Goal: Task Accomplishment & Management: Manage account settings

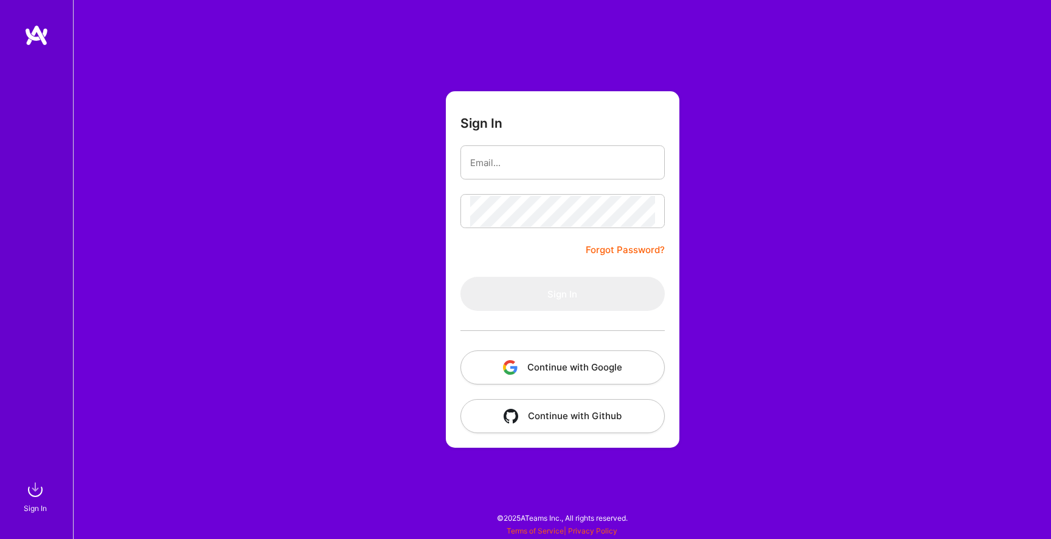
click at [605, 358] on button "Continue with Google" at bounding box center [562, 367] width 204 height 34
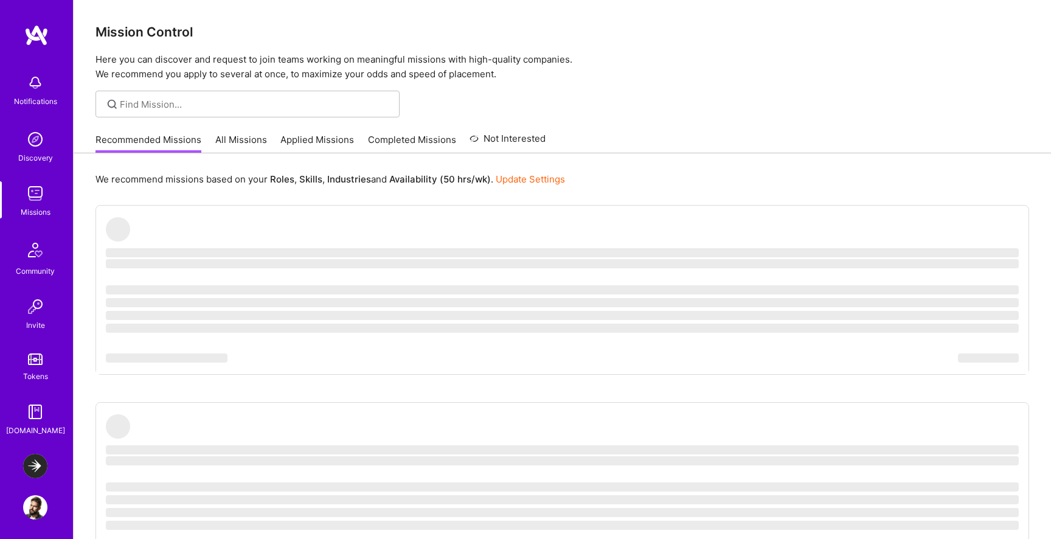
click at [38, 463] on img at bounding box center [35, 466] width 24 height 24
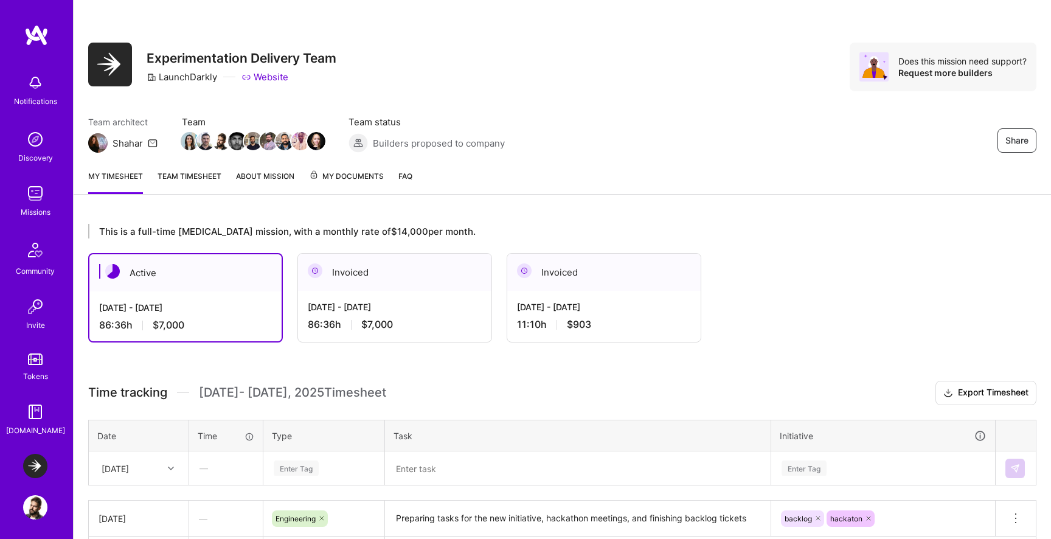
click at [633, 288] on div "Invoiced" at bounding box center [603, 272] width 193 height 37
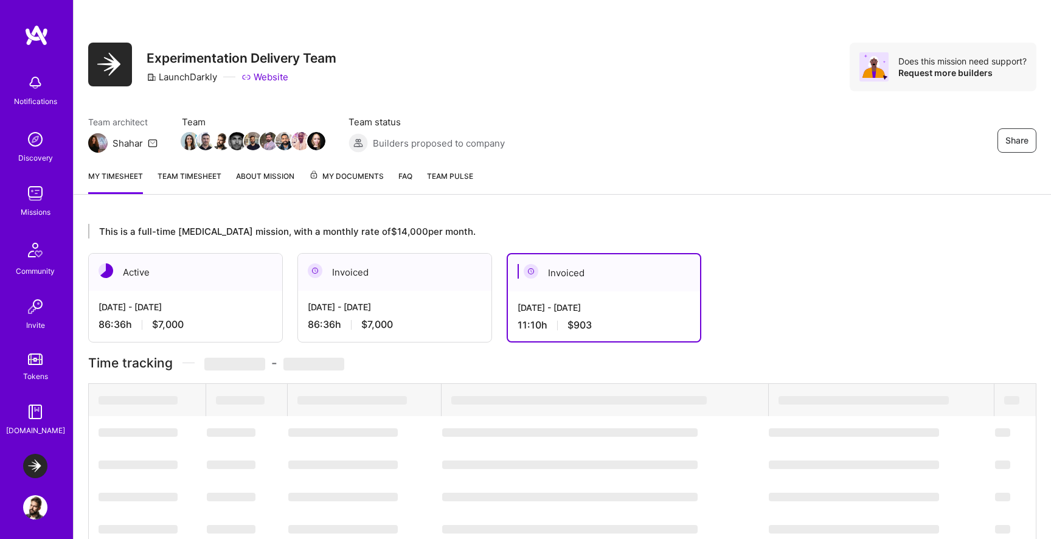
click at [603, 300] on div "[DATE] - [DATE] 11:10 h $903" at bounding box center [604, 316] width 192 height 50
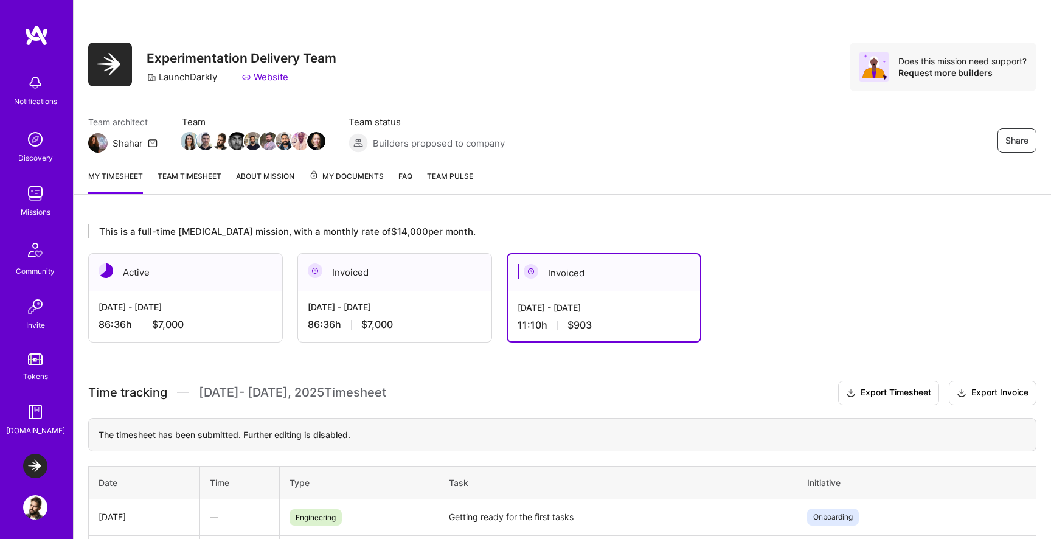
scroll to position [89, 0]
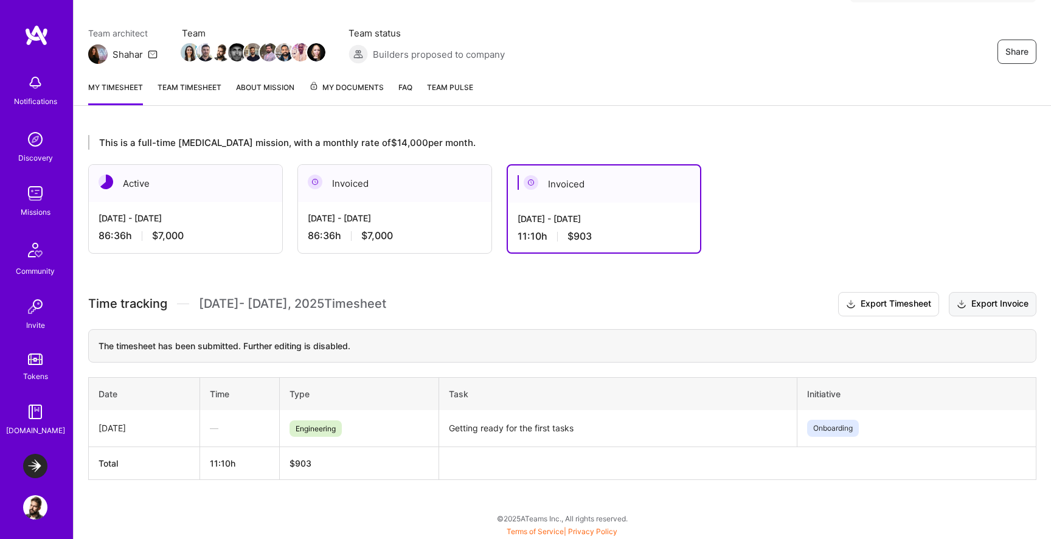
click at [986, 307] on button "Export Invoice" at bounding box center [993, 304] width 88 height 24
click at [440, 224] on div "[DATE] - [DATE] 86:36 h $7,000" at bounding box center [394, 227] width 193 height 50
click at [433, 183] on div "Invoiced" at bounding box center [394, 183] width 193 height 37
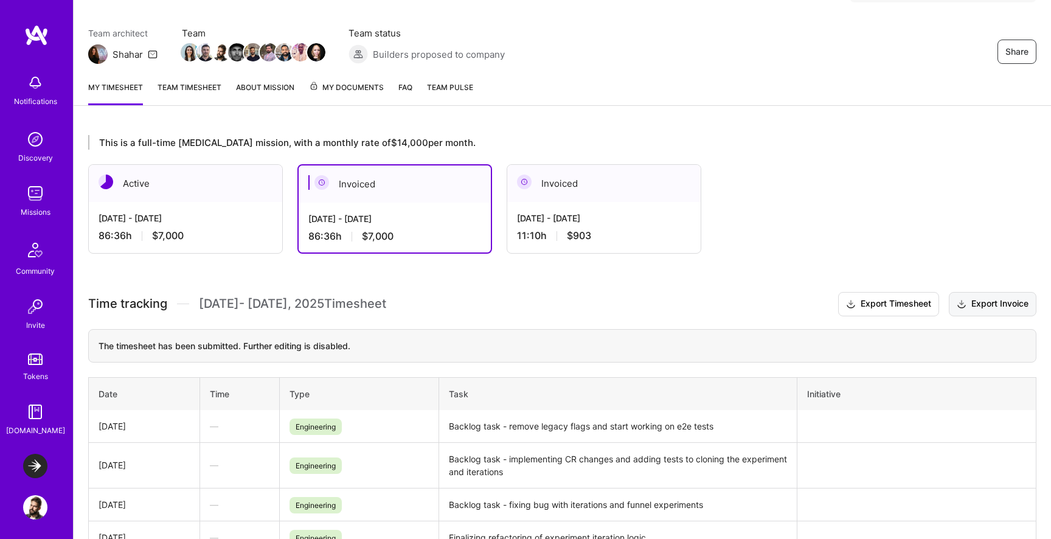
click at [994, 303] on button "Export Invoice" at bounding box center [993, 304] width 88 height 24
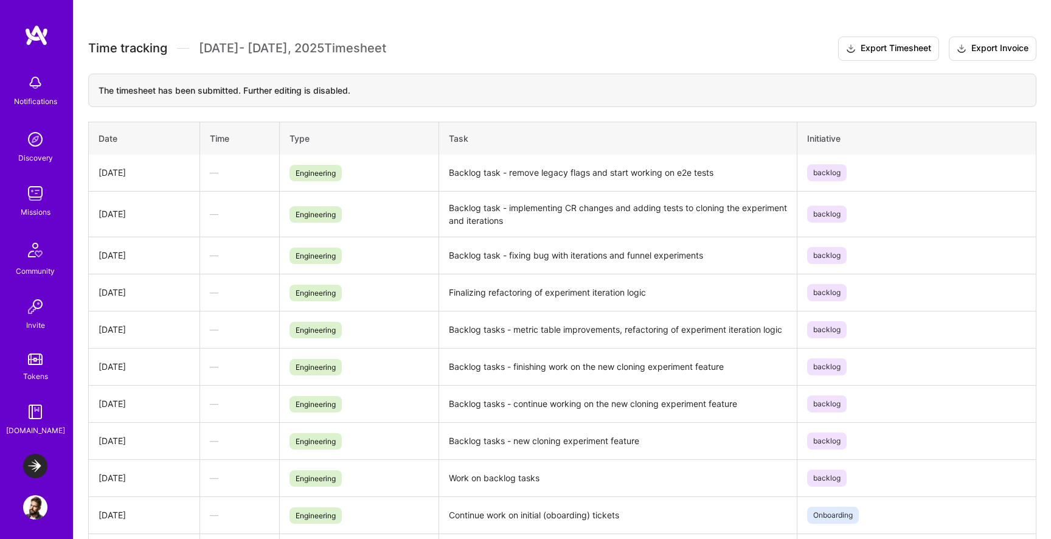
scroll to position [505, 0]
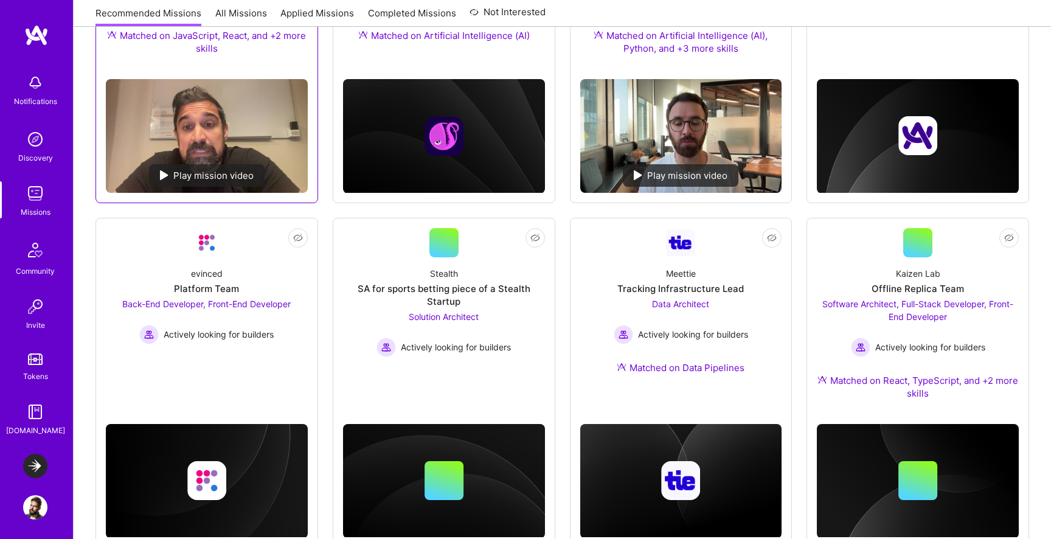
scroll to position [335, 0]
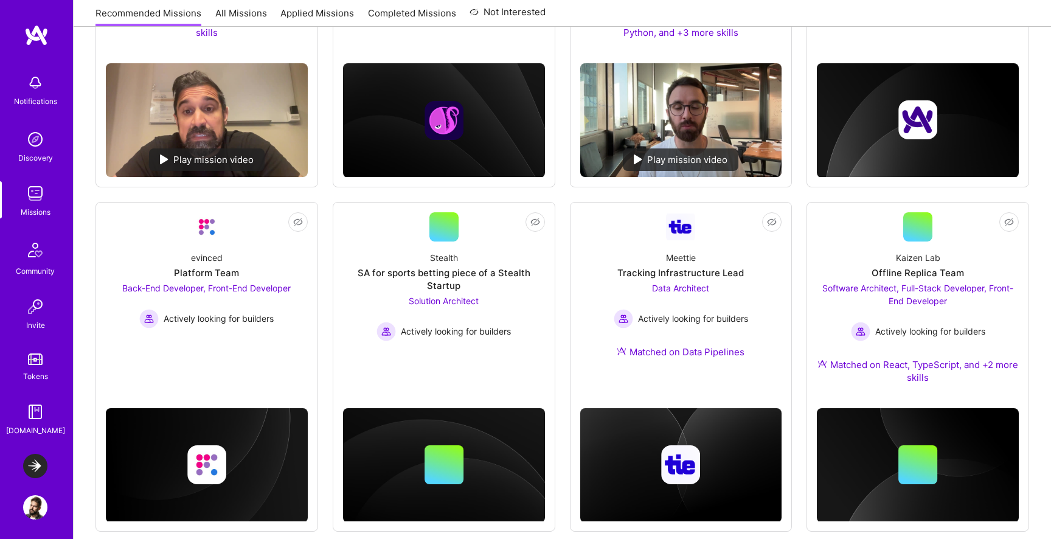
click at [37, 456] on img at bounding box center [35, 466] width 24 height 24
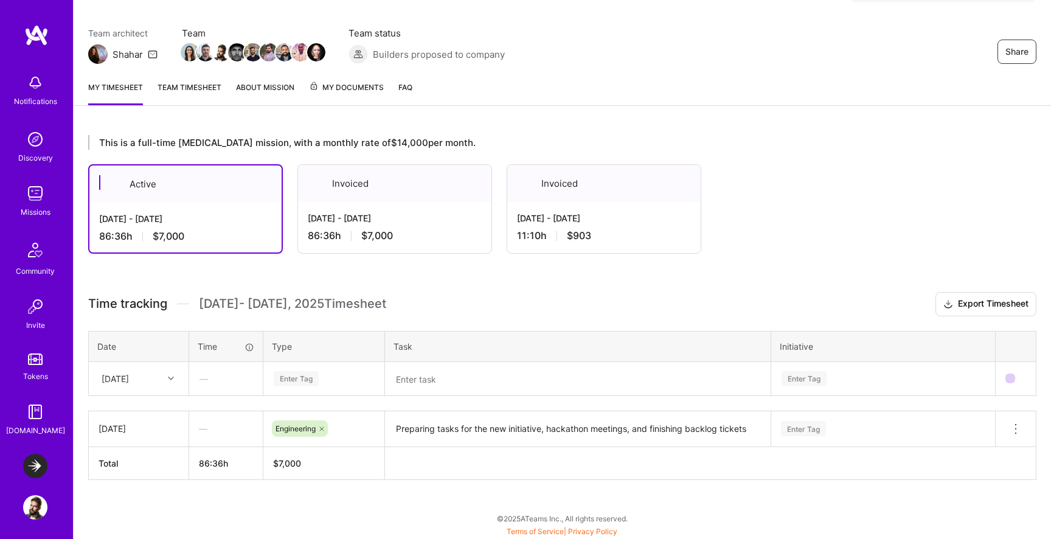
scroll to position [89, 0]
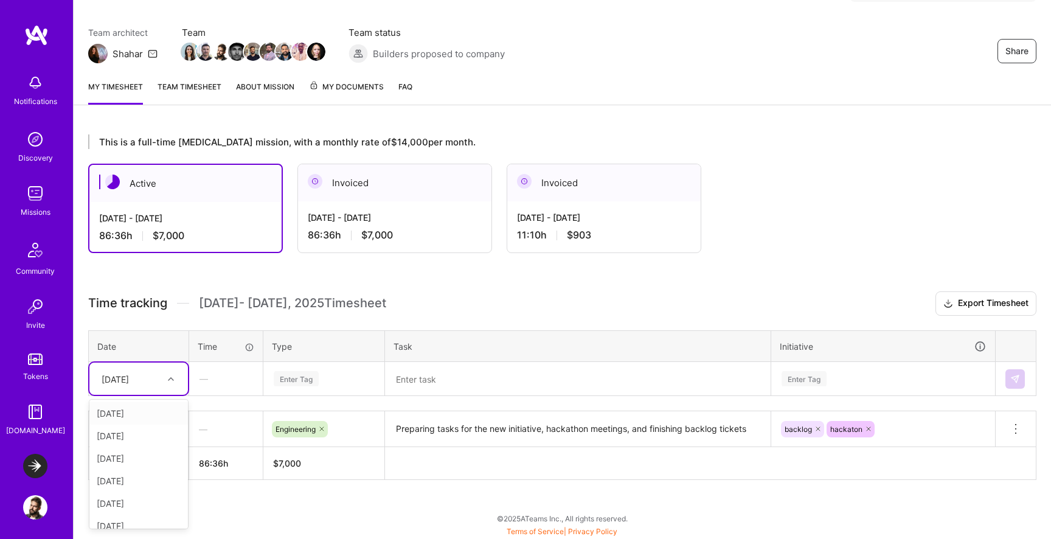
click at [183, 377] on div "[DATE]" at bounding box center [138, 378] width 99 height 32
click at [144, 456] on div "[DATE]" at bounding box center [138, 457] width 99 height 23
click at [319, 384] on div "Enter Tag" at bounding box center [323, 378] width 103 height 15
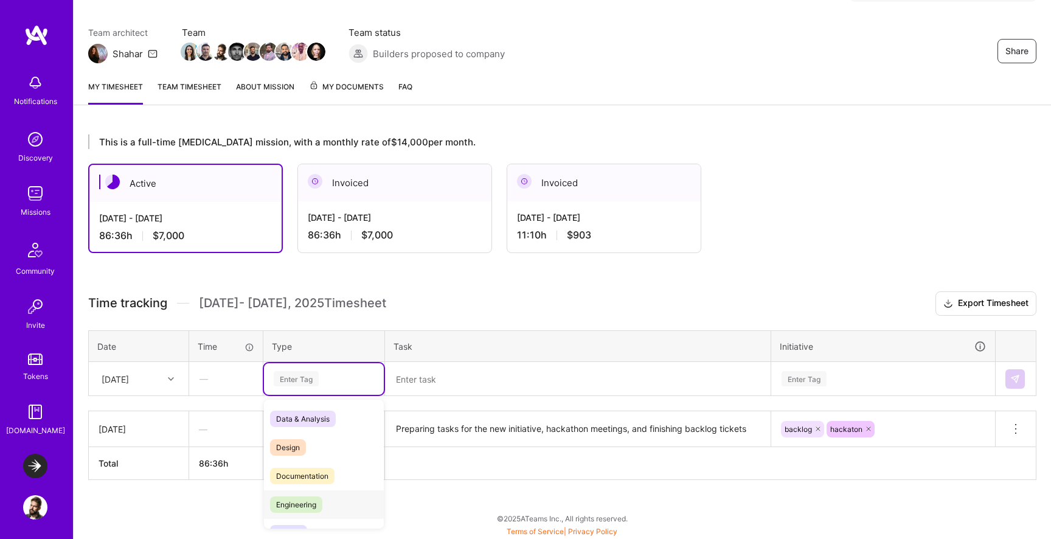
click at [311, 496] on span "Engineering" at bounding box center [296, 504] width 52 height 16
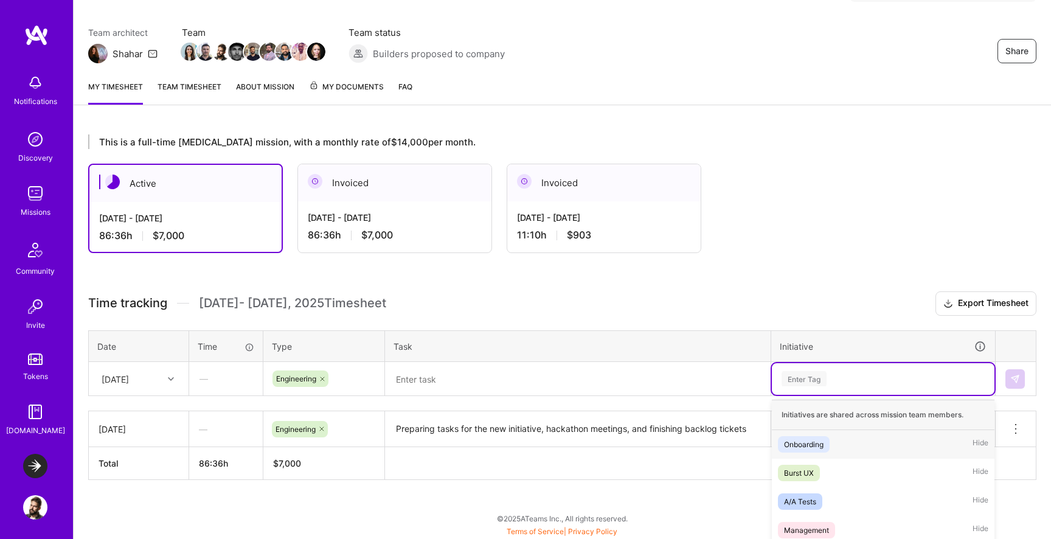
click at [814, 382] on div "option Onboarding focused, 1 of 13. 13 results available. Use Up and Down to ch…" at bounding box center [883, 379] width 223 height 32
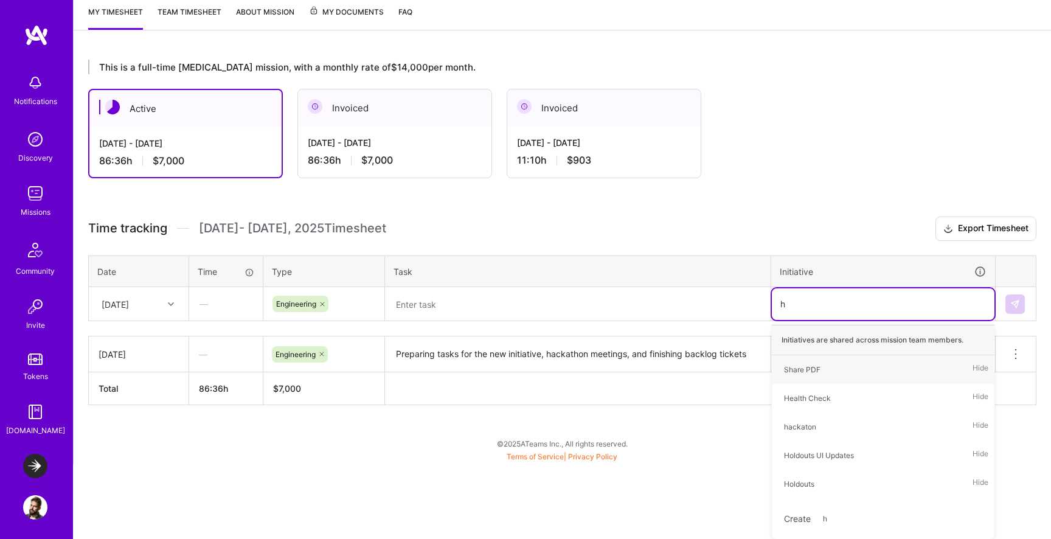
scroll to position [89, 0]
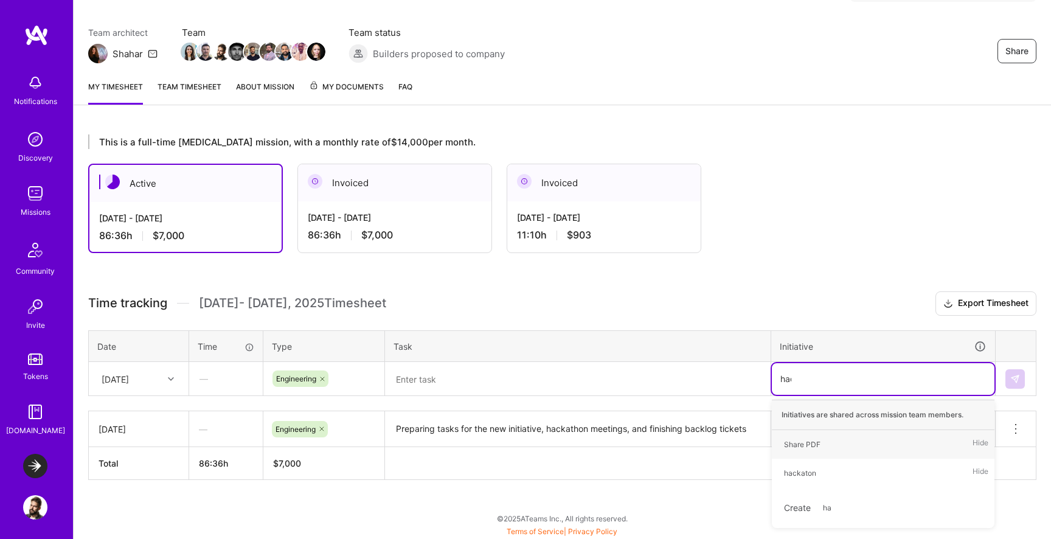
type input "hack"
click at [810, 448] on div "hackaton" at bounding box center [800, 444] width 32 height 13
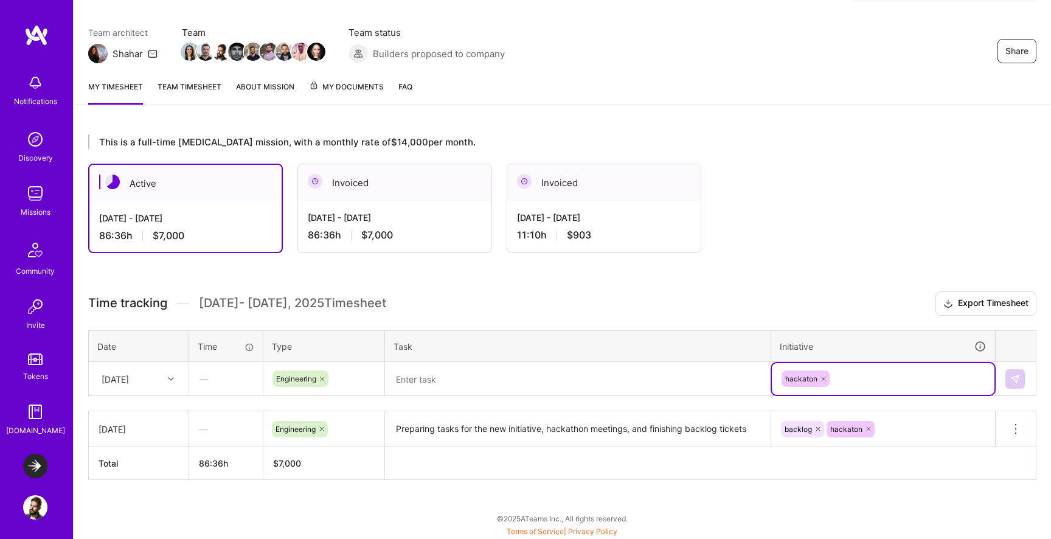
click at [572, 366] on textarea at bounding box center [577, 379] width 383 height 32
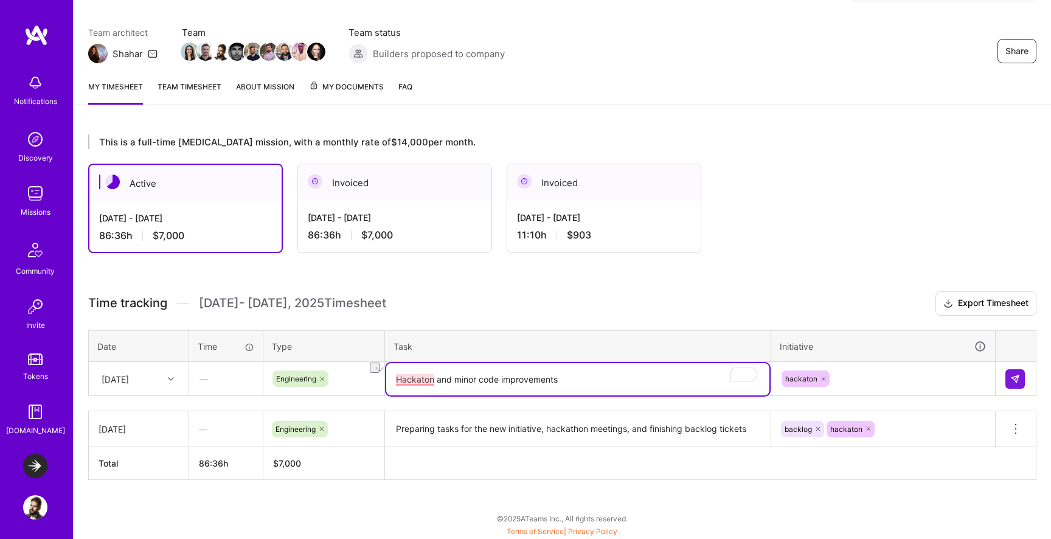
type textarea "Hackaton and minor code improvements"
click at [801, 294] on h3 "Time tracking [DATE] - [DATE] Timesheet Export Timesheet" at bounding box center [562, 303] width 948 height 24
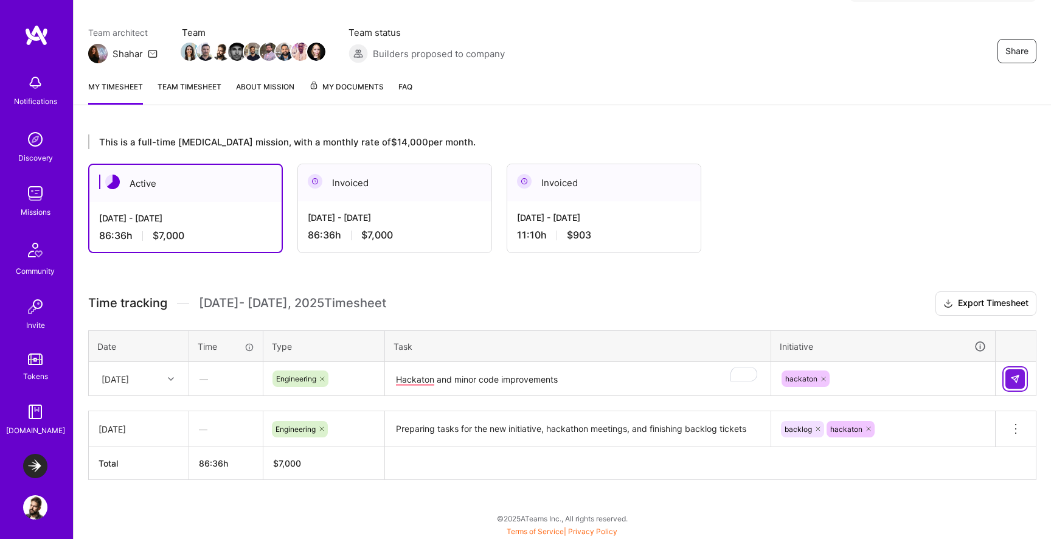
click at [1011, 374] on img at bounding box center [1015, 379] width 10 height 10
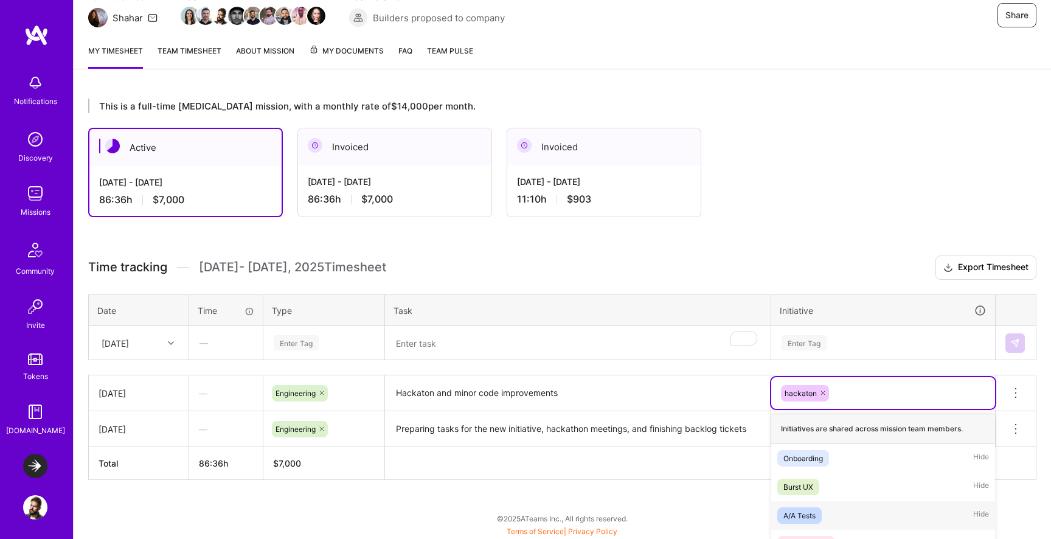
scroll to position [249, 0]
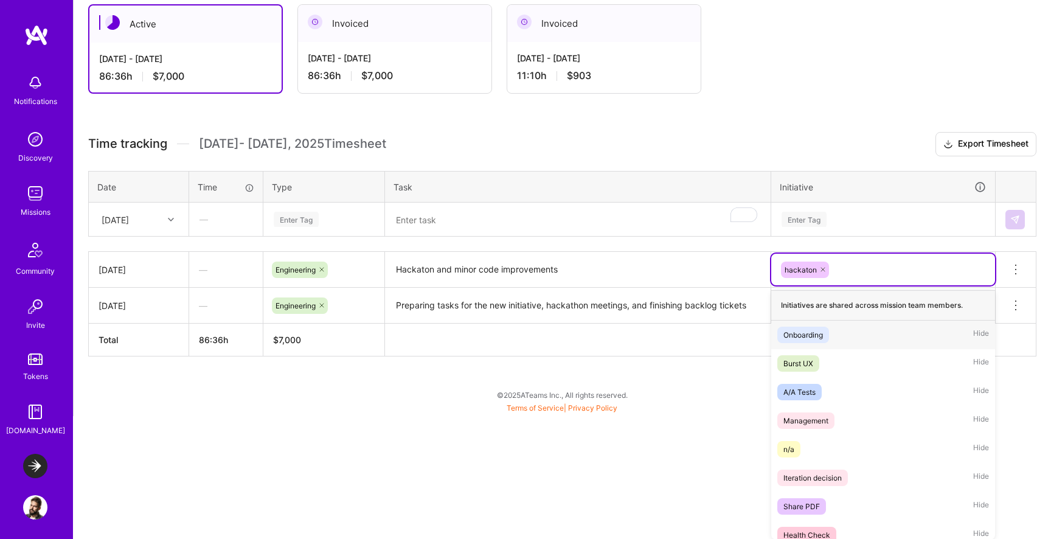
click at [820, 269] on icon at bounding box center [822, 269] width 7 height 7
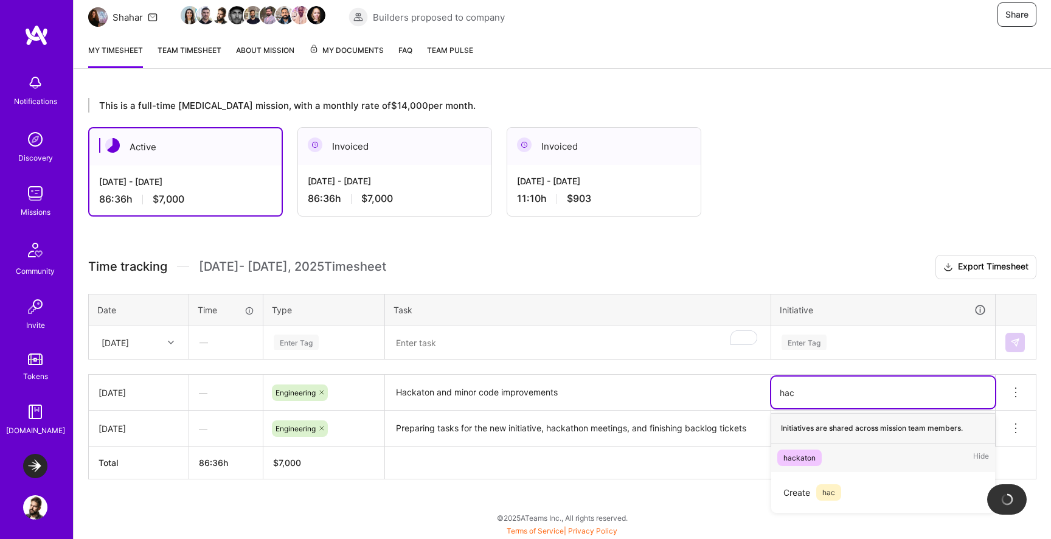
scroll to position [125, 0]
type input "hackhaton"
click at [830, 466] on span "hackhaton" at bounding box center [840, 464] width 49 height 16
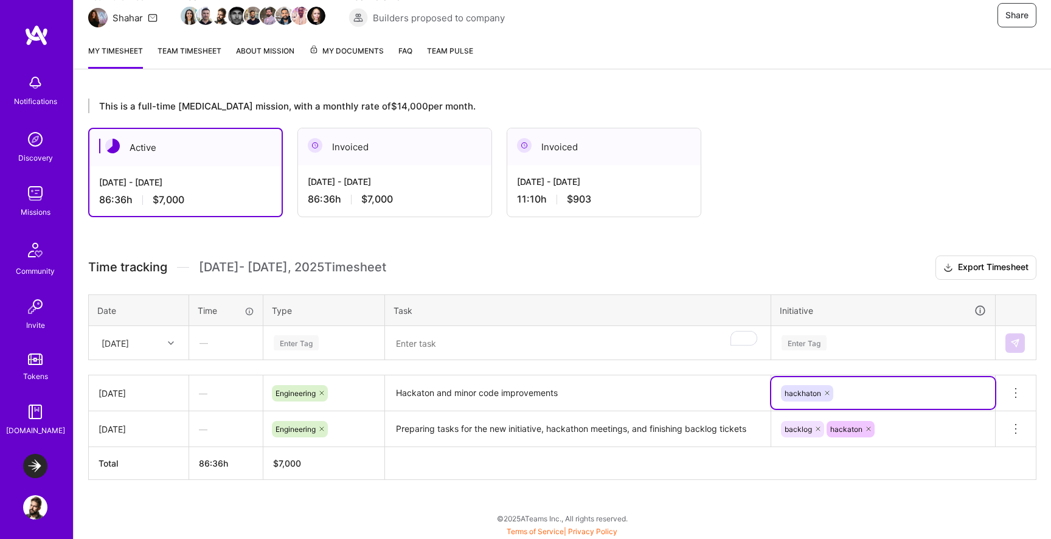
scroll to position [285, 0]
click at [875, 423] on div "backlog hackaton" at bounding box center [883, 428] width 224 height 32
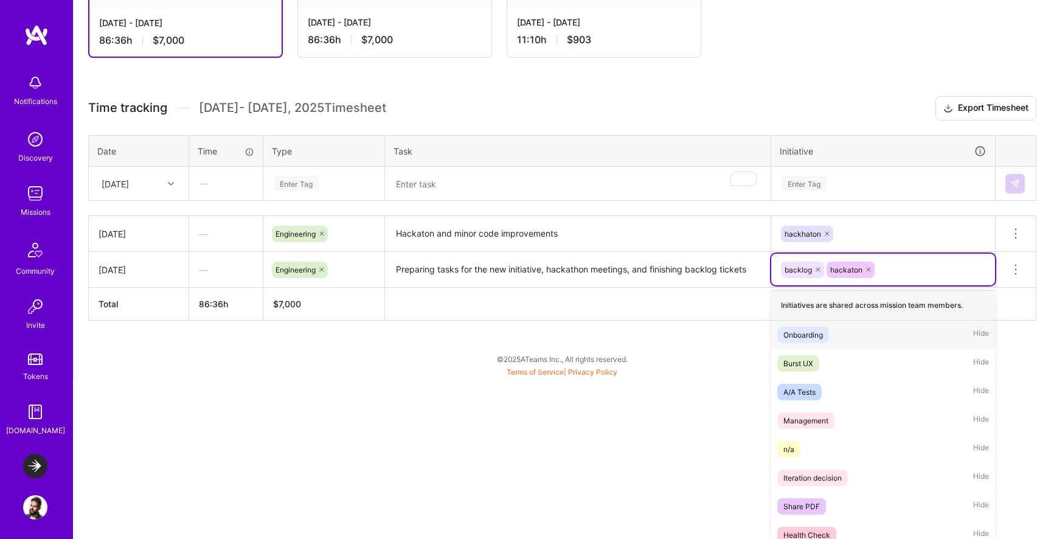
click at [867, 266] on icon at bounding box center [868, 269] width 7 height 7
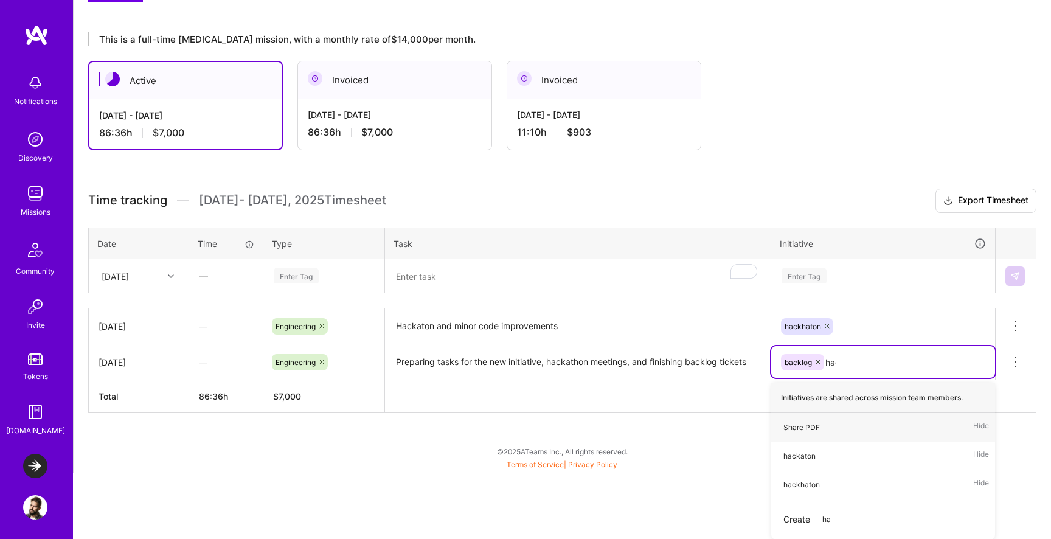
type input "hack"
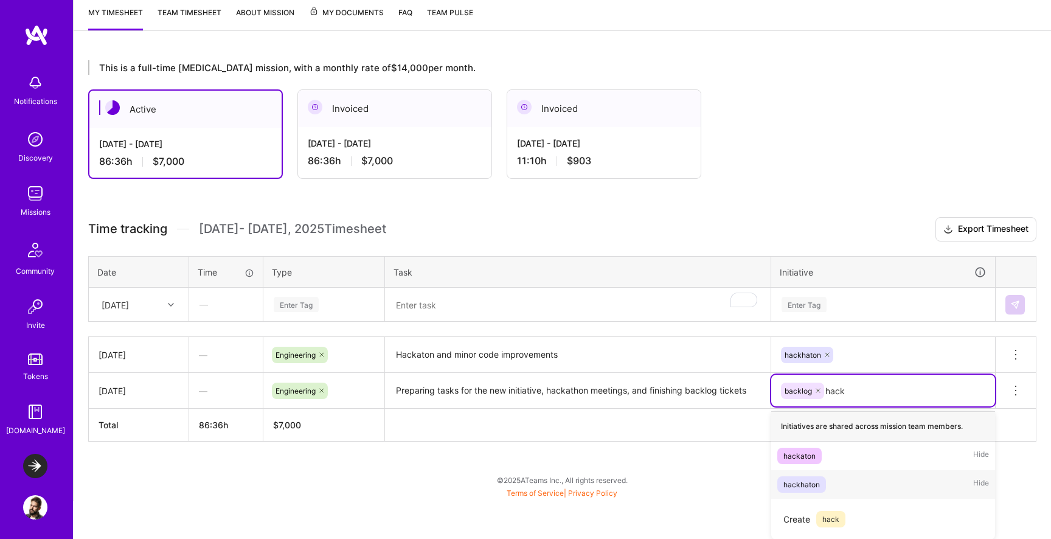
click at [808, 490] on div "hackhaton" at bounding box center [801, 484] width 36 height 13
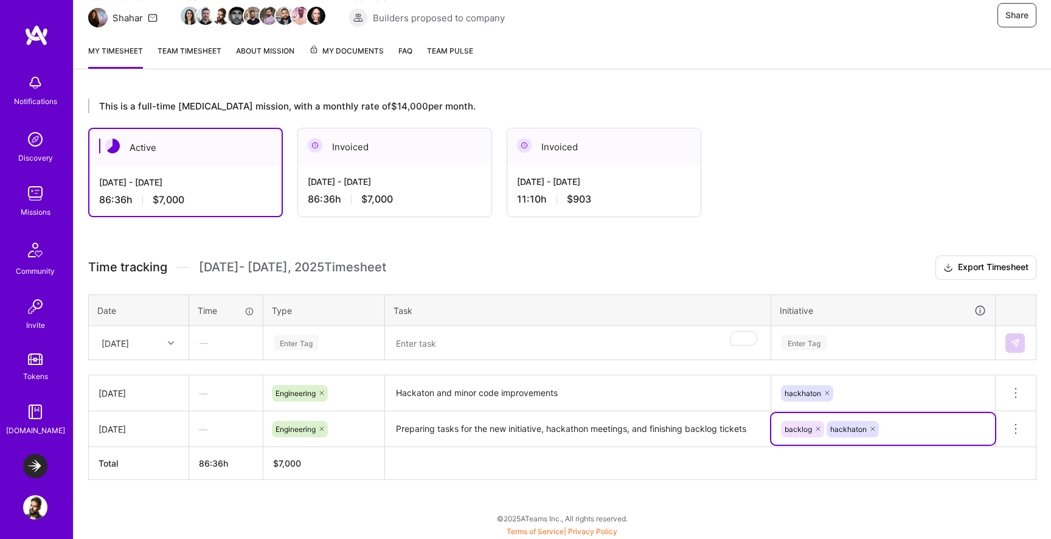
click at [721, 466] on th at bounding box center [710, 463] width 651 height 33
click at [415, 394] on textarea "Hackaton and minor code improvements" at bounding box center [577, 392] width 383 height 33
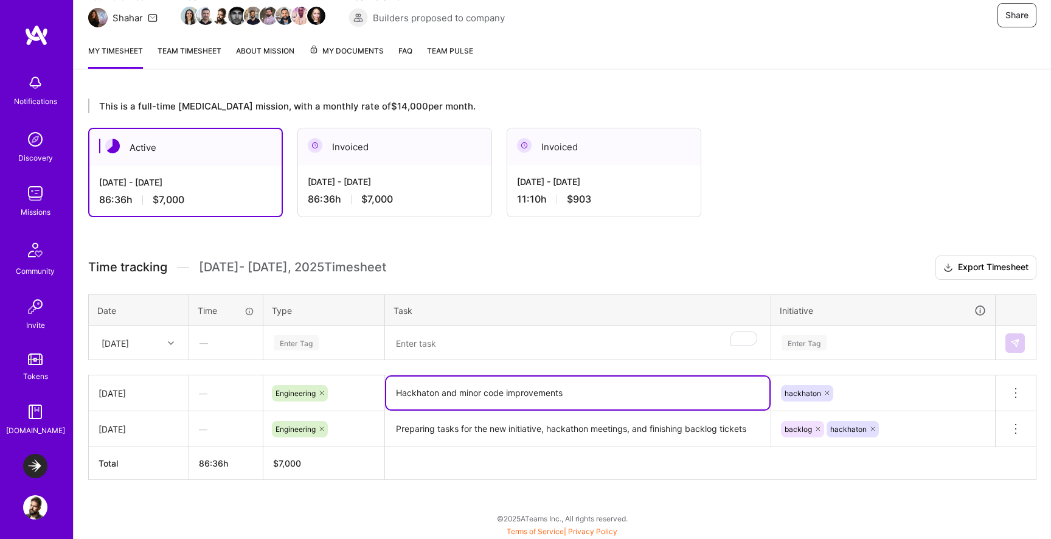
click at [431, 393] on textarea "Hackhaton and minor code improvements" at bounding box center [577, 392] width 383 height 33
type textarea "Hackhaton and minor code improvements"
click at [572, 420] on textarea "Preparing tasks for the new initiative, hackathon meetings, and finishing backl…" at bounding box center [577, 428] width 383 height 33
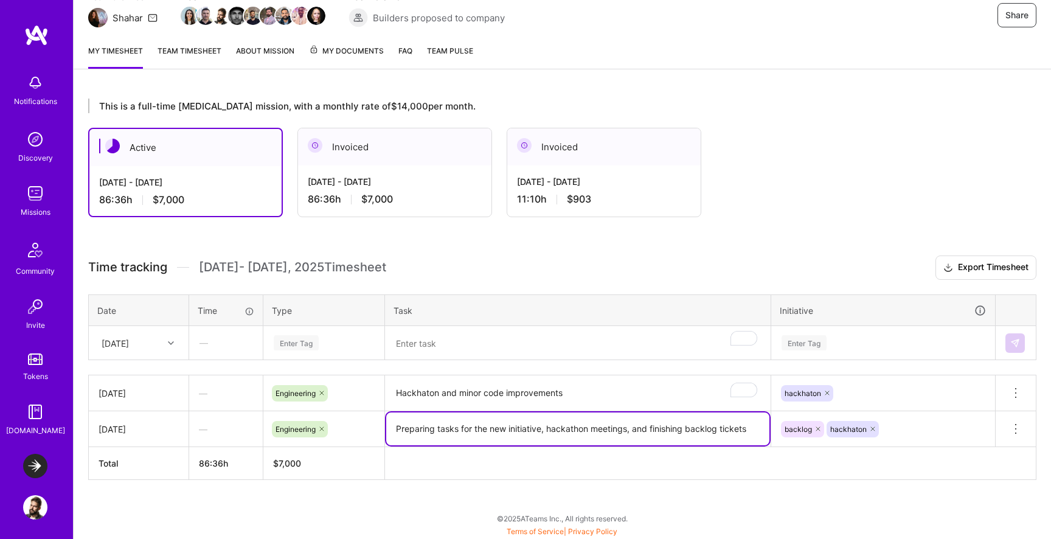
click at [570, 426] on textarea "Preparing tasks for the new initiative, hackathon meetings, and finishing backl…" at bounding box center [577, 428] width 383 height 33
paste textarea "Hackhat"
click at [552, 427] on textarea "Preparing tasks for the new initiative, Hackhaton meetings, and finishing backl…" at bounding box center [577, 428] width 383 height 33
click at [418, 413] on span "Hackathon" at bounding box center [422, 410] width 52 height 12
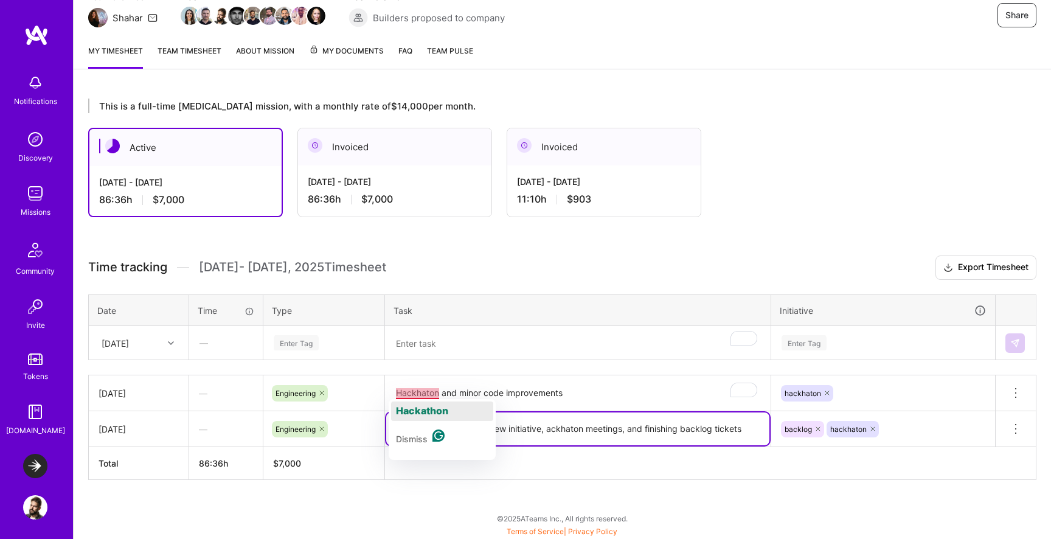
type textarea "Preparing tasks for the new initiative, ackhaton meetings, and finishing backlo…"
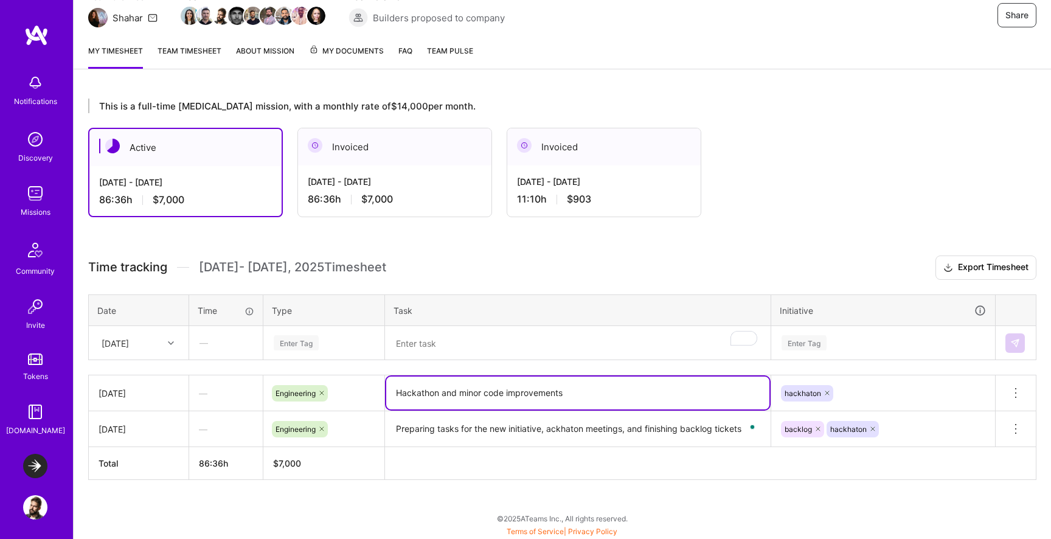
type textarea "Hackathon and minor code improvements"
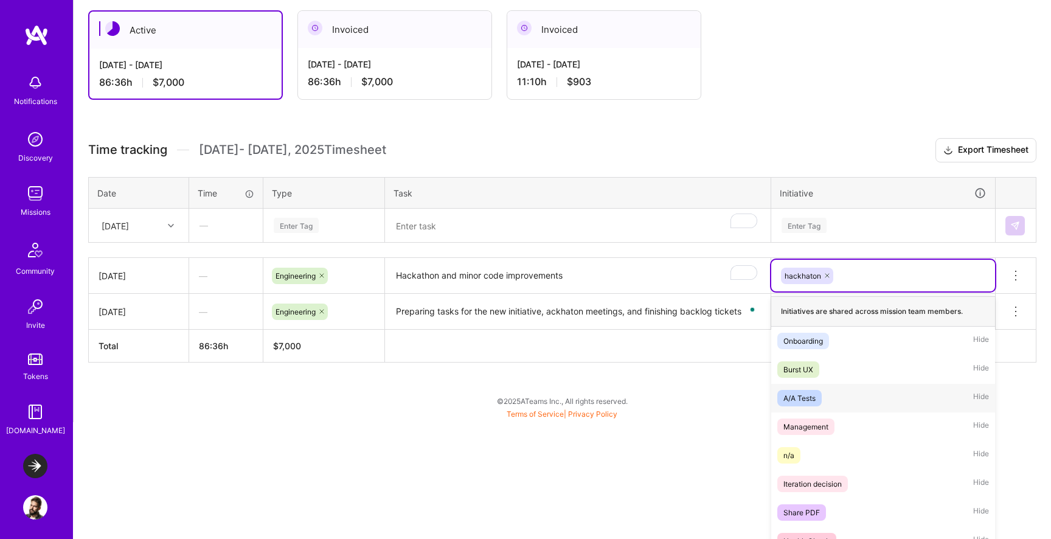
scroll to position [249, 0]
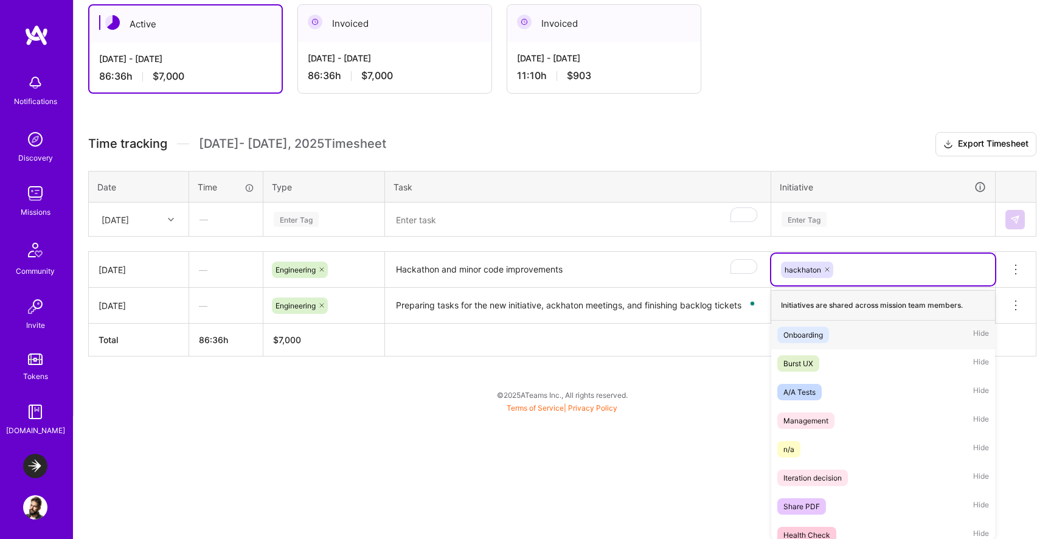
click at [824, 269] on icon at bounding box center [826, 269] width 7 height 7
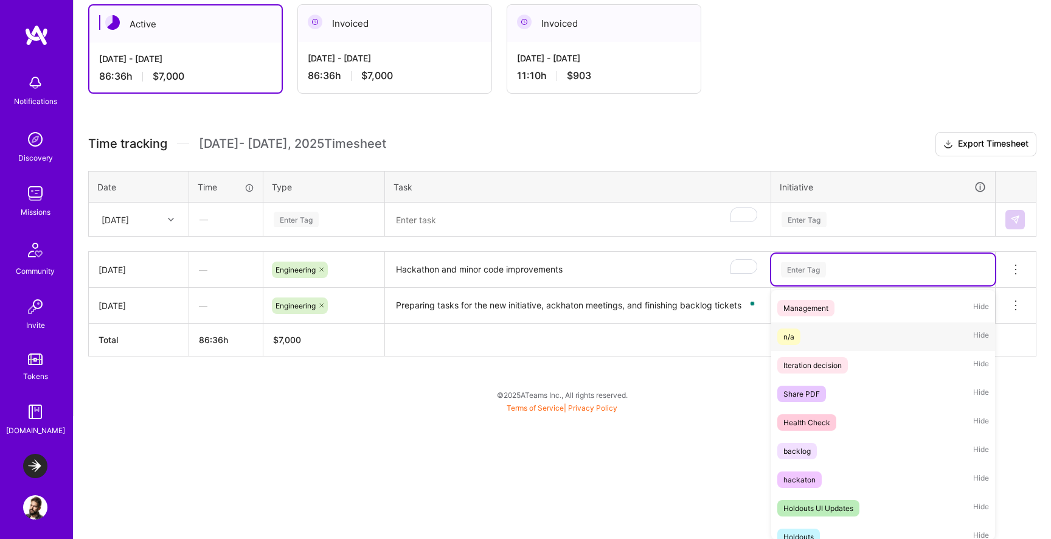
scroll to position [117, 0]
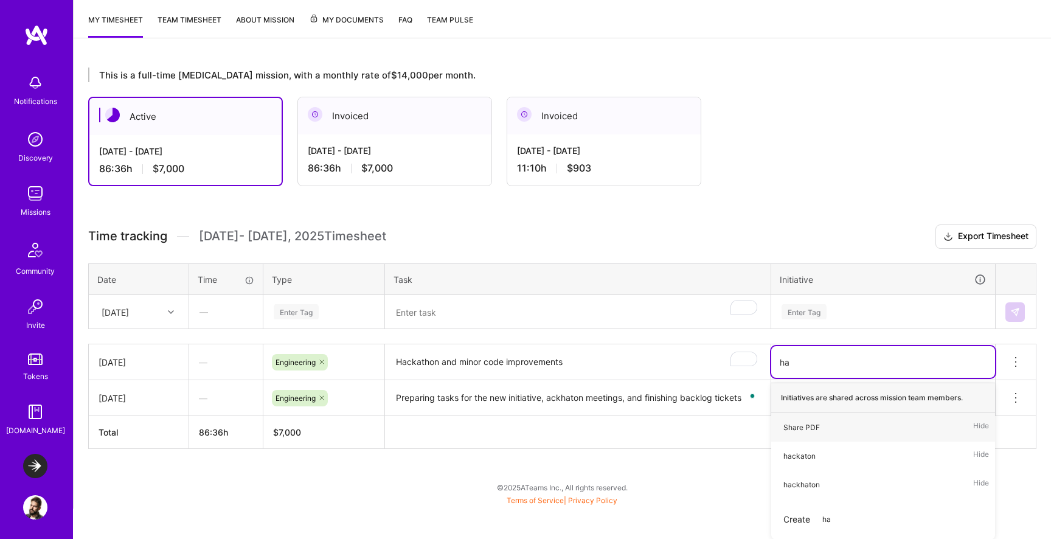
type input "h"
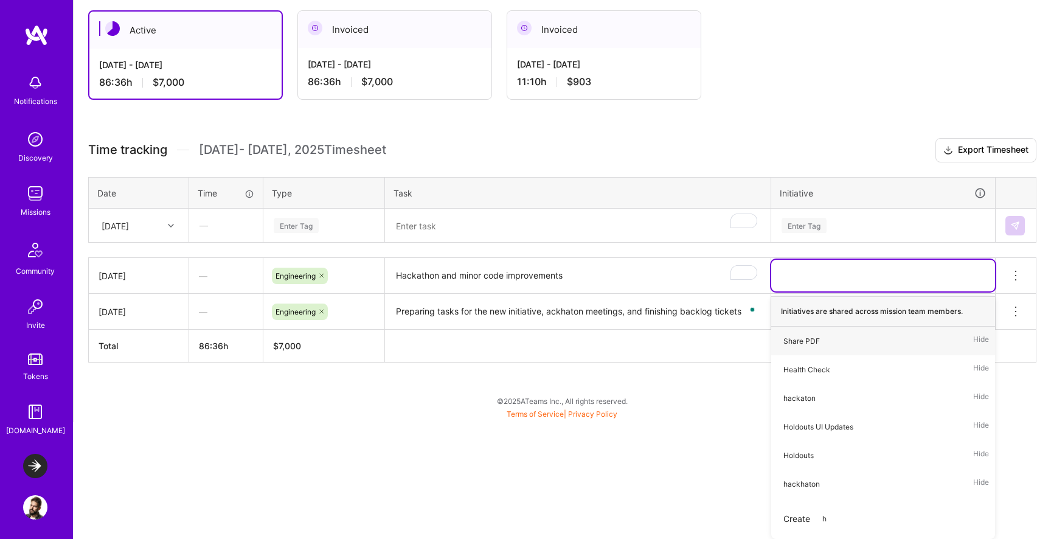
paste input "Hackhaton"
type input "Hackhaton"
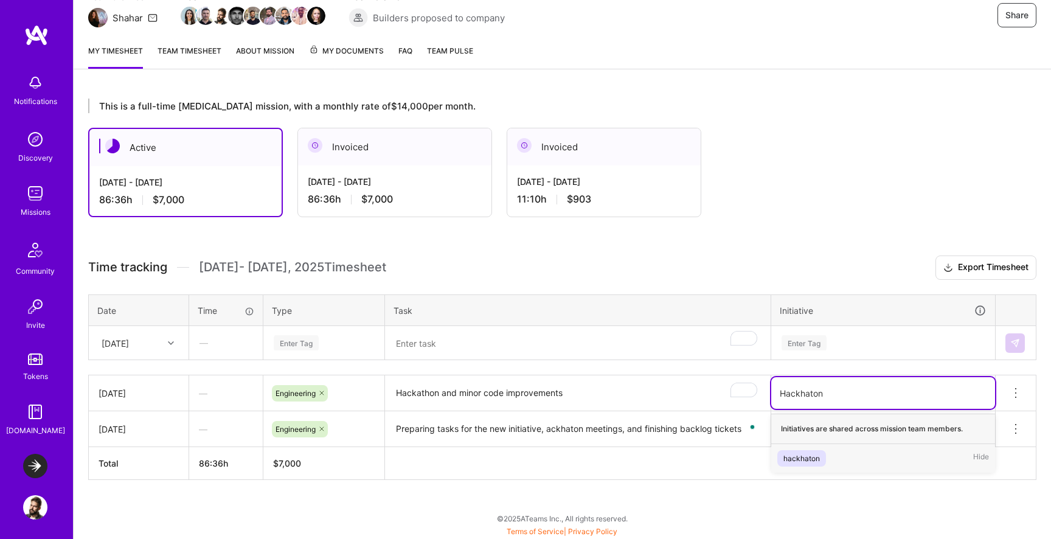
click at [832, 432] on div "Initiatives are shared across mission team members." at bounding box center [883, 429] width 224 height 30
click at [848, 380] on div "Hackhaton" at bounding box center [883, 393] width 224 height 32
click at [845, 386] on div "option hackhaton, deselected. Select is focused ,type to refine list, press Dow…" at bounding box center [883, 392] width 224 height 32
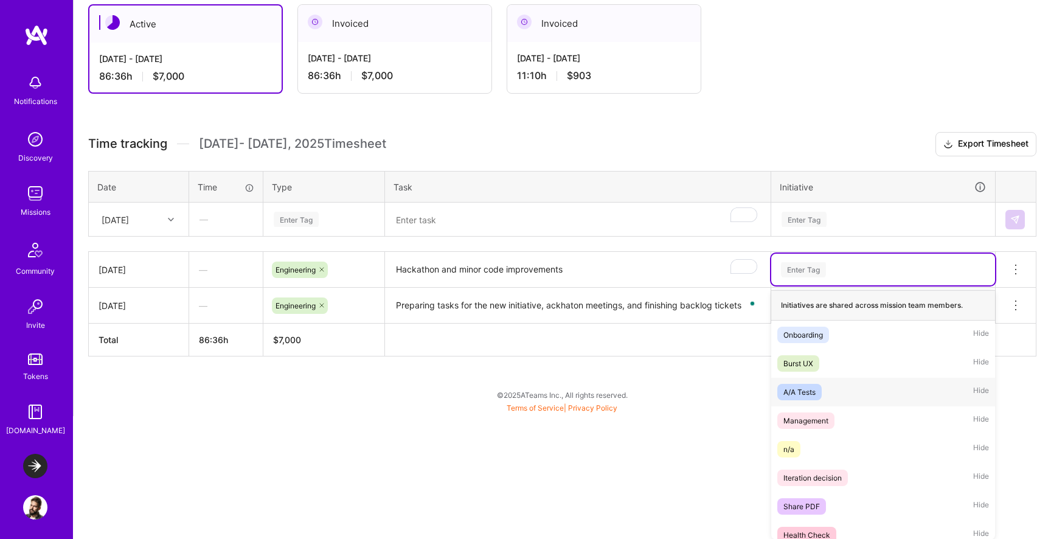
paste input "Hackhaton"
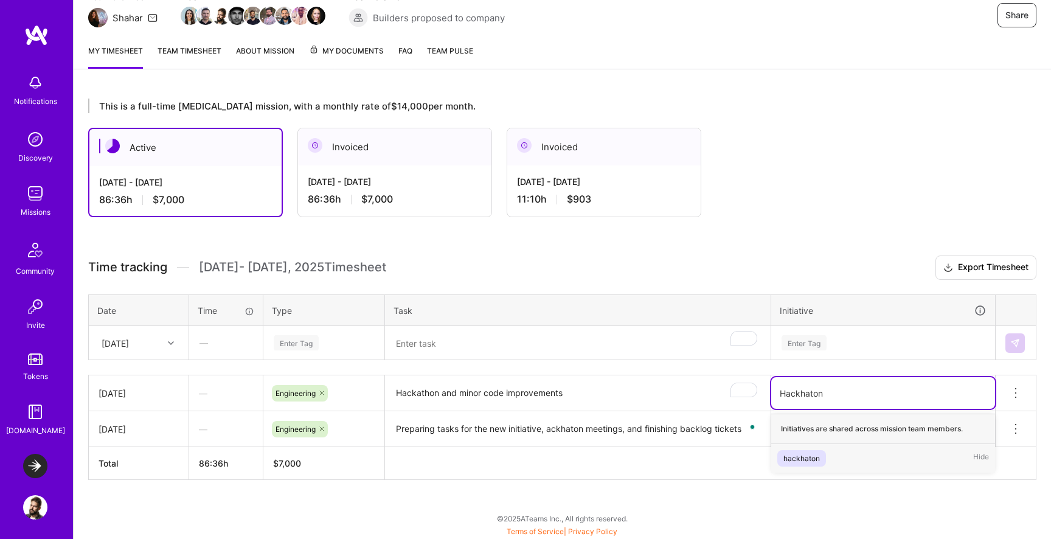
click at [785, 389] on input "Hackhaton" at bounding box center [802, 393] width 44 height 13
type input "hackhaton"
click at [816, 458] on div "hackhaton" at bounding box center [801, 458] width 36 height 13
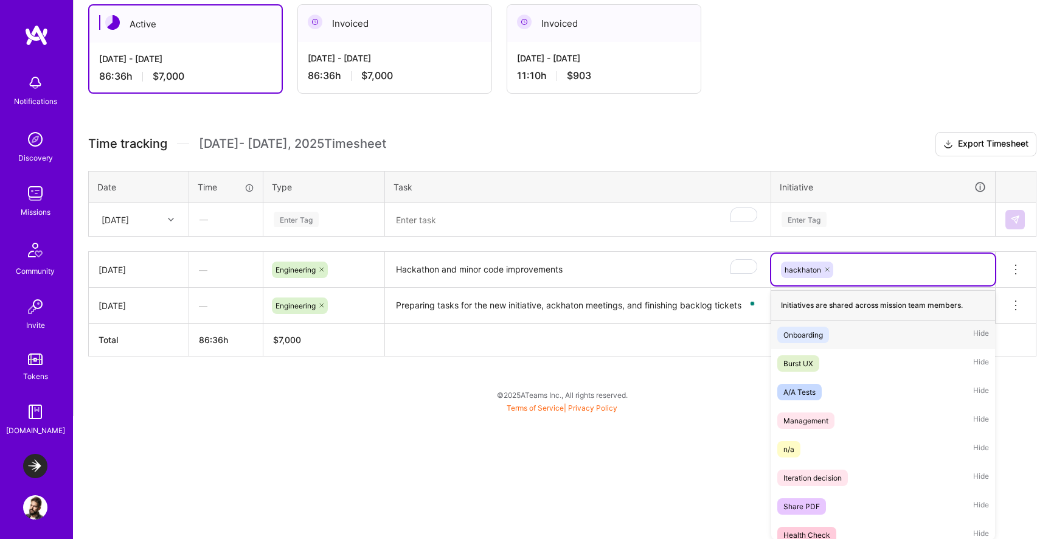
click at [828, 271] on icon at bounding box center [826, 269] width 7 height 7
paste input "Hackathon"
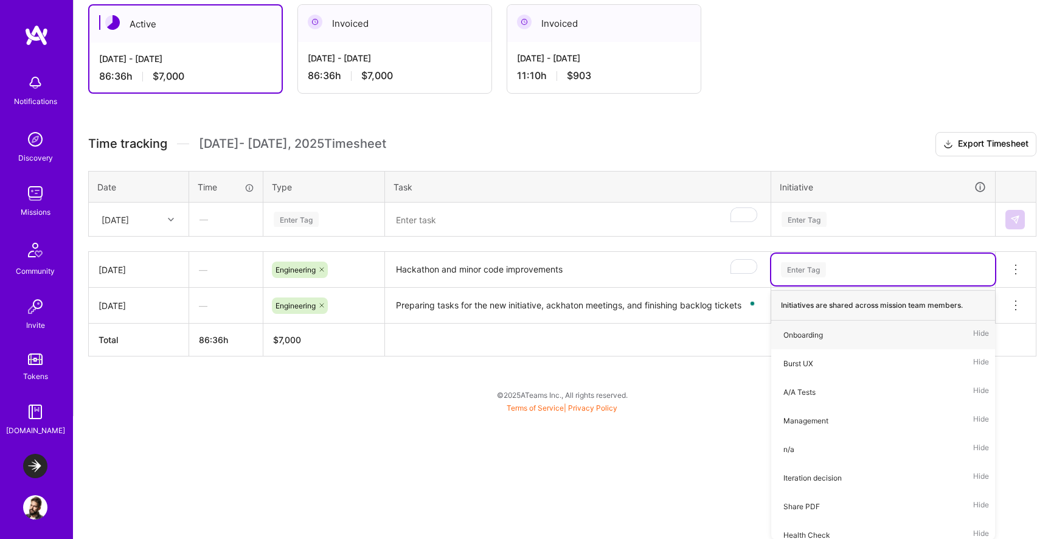
type input "Hackathon"
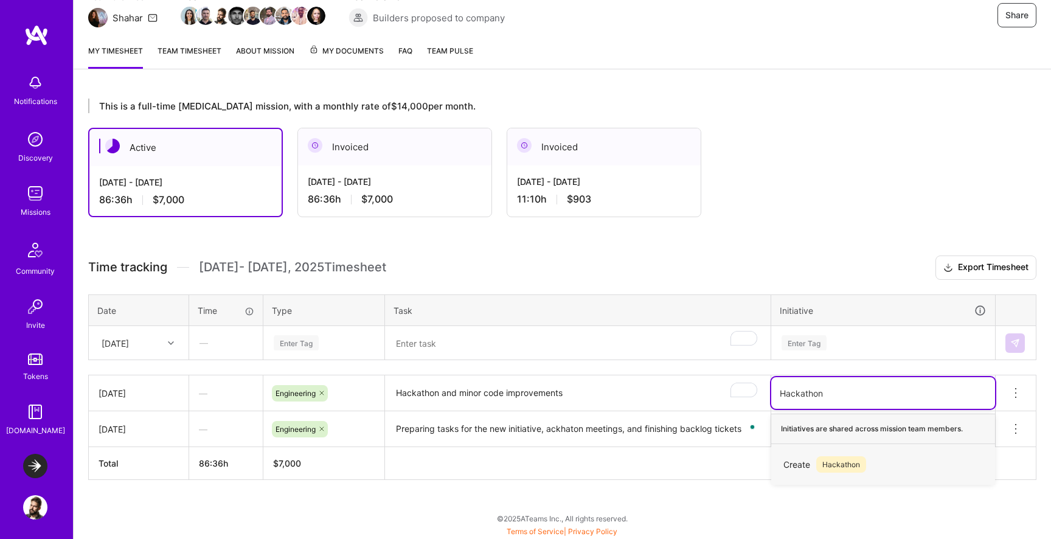
click at [837, 466] on span "Hackathon" at bounding box center [841, 464] width 50 height 16
click at [827, 462] on th at bounding box center [710, 463] width 651 height 33
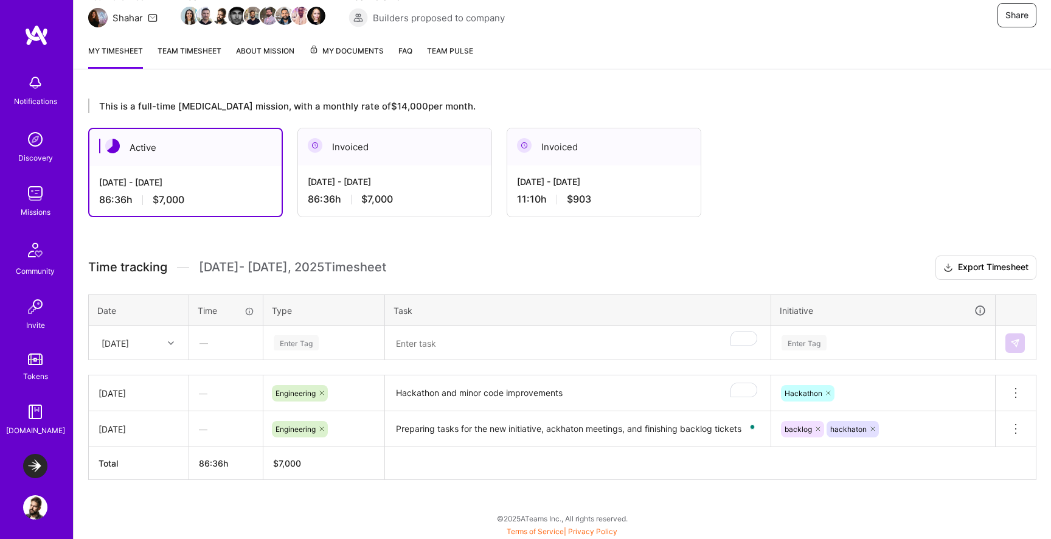
click at [547, 432] on textarea "Preparing tasks for the new initiative, ackhaton meetings, and finishing backlo…" at bounding box center [577, 429] width 383 height 34
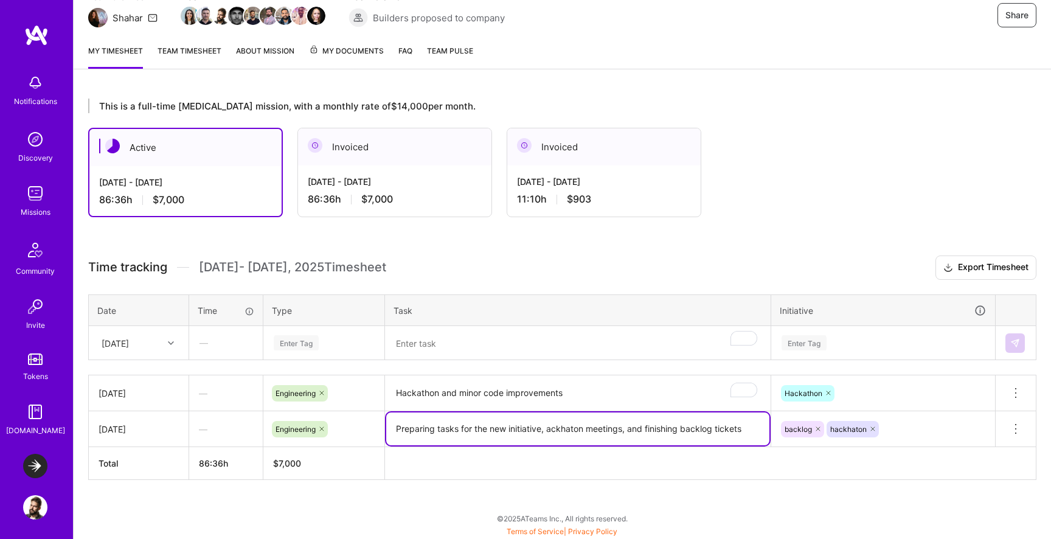
click at [564, 429] on textarea "Preparing tasks for the new initiative, ackhaton meetings, and finishing backlo…" at bounding box center [577, 428] width 383 height 33
paste textarea "Hackath"
click at [551, 426] on textarea "Preparing tasks for the new initiative, Hackathon meetings, and finishing backl…" at bounding box center [577, 428] width 383 height 33
type textarea "Preparing tasks for the new initiative, hackathon meetings, and finishing backl…"
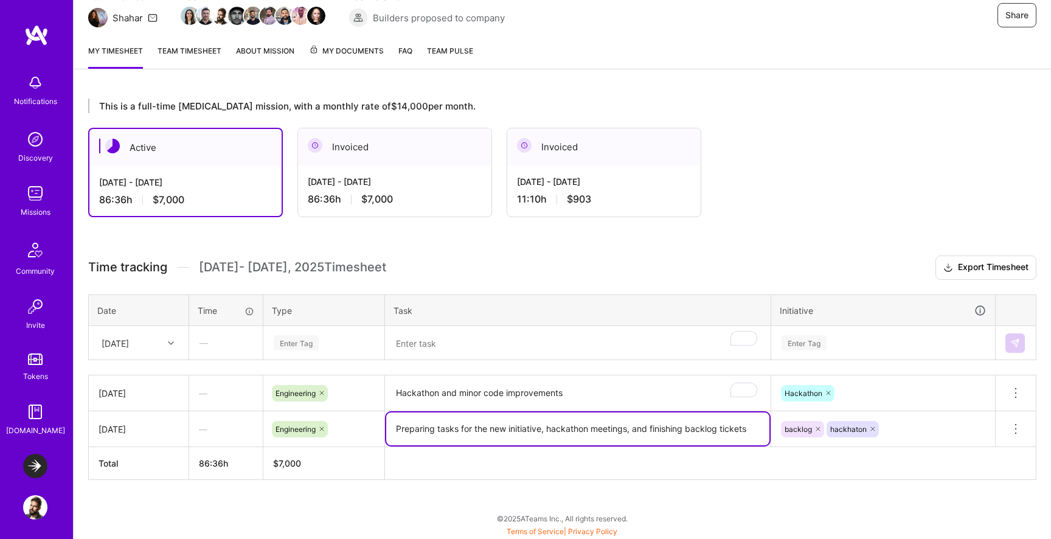
click at [586, 456] on th at bounding box center [710, 463] width 651 height 33
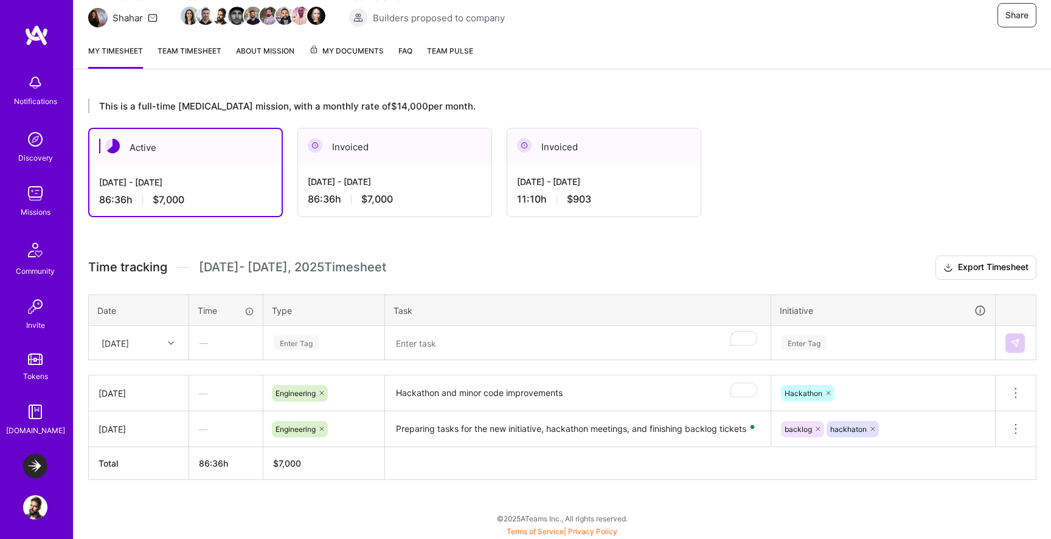
click at [195, 57] on link "Team timesheet" at bounding box center [190, 56] width 64 height 24
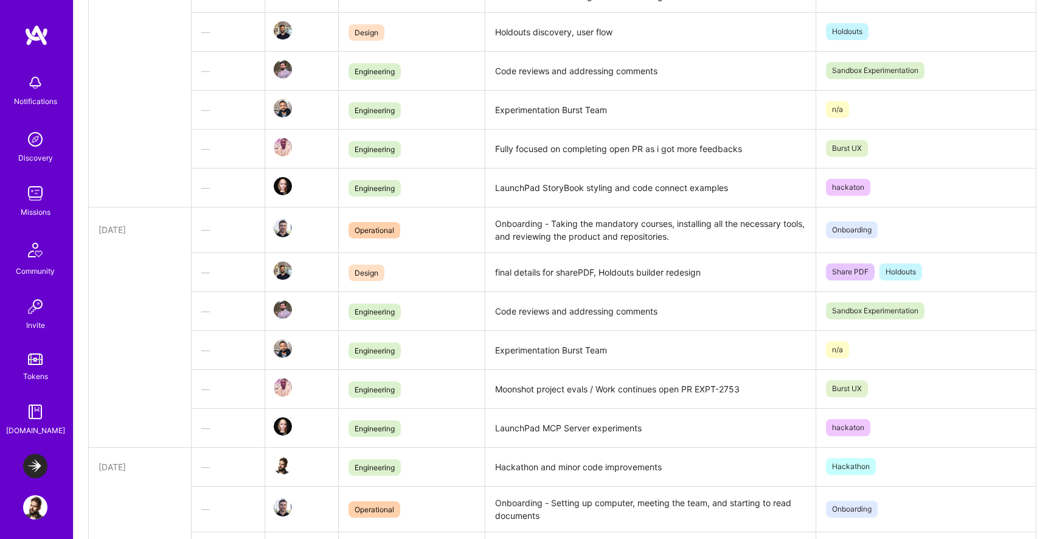
scroll to position [910, 0]
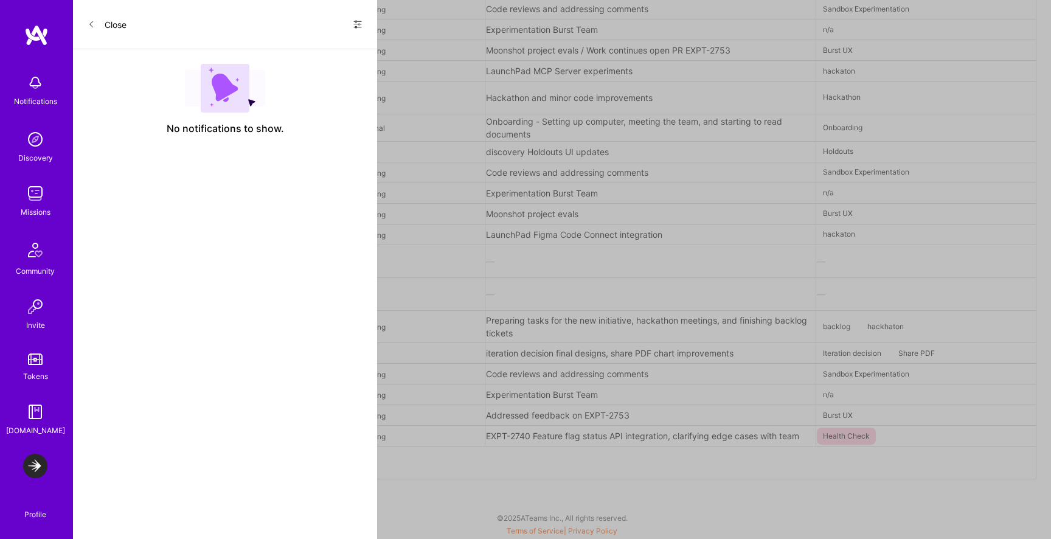
scroll to position [125, 0]
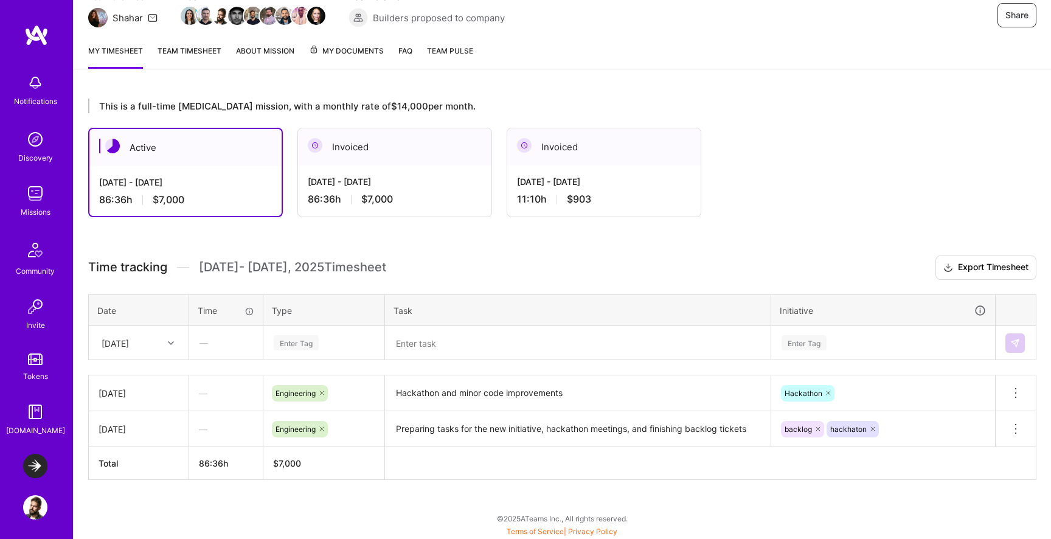
click at [876, 424] on div at bounding box center [873, 429] width 12 height 16
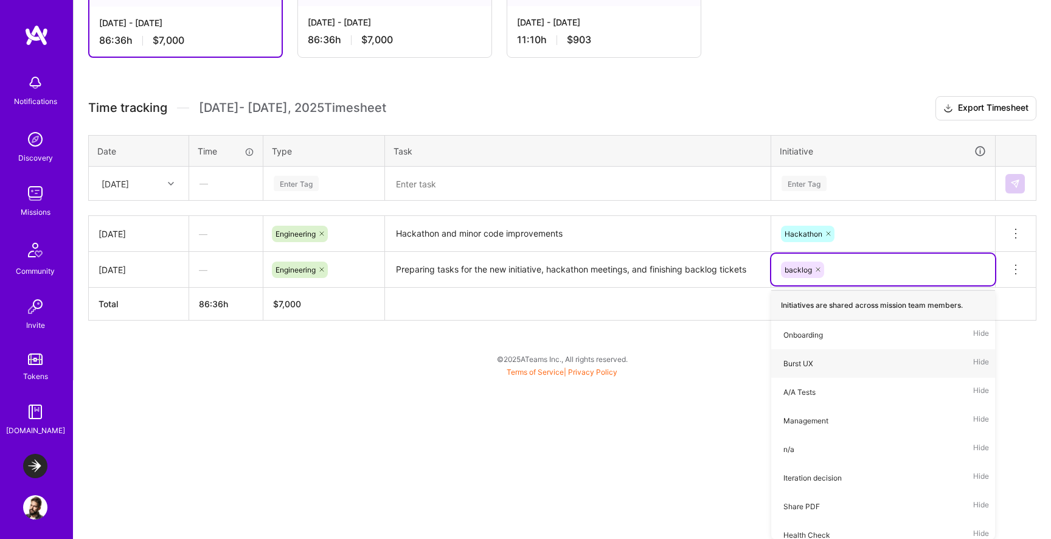
type input "h"
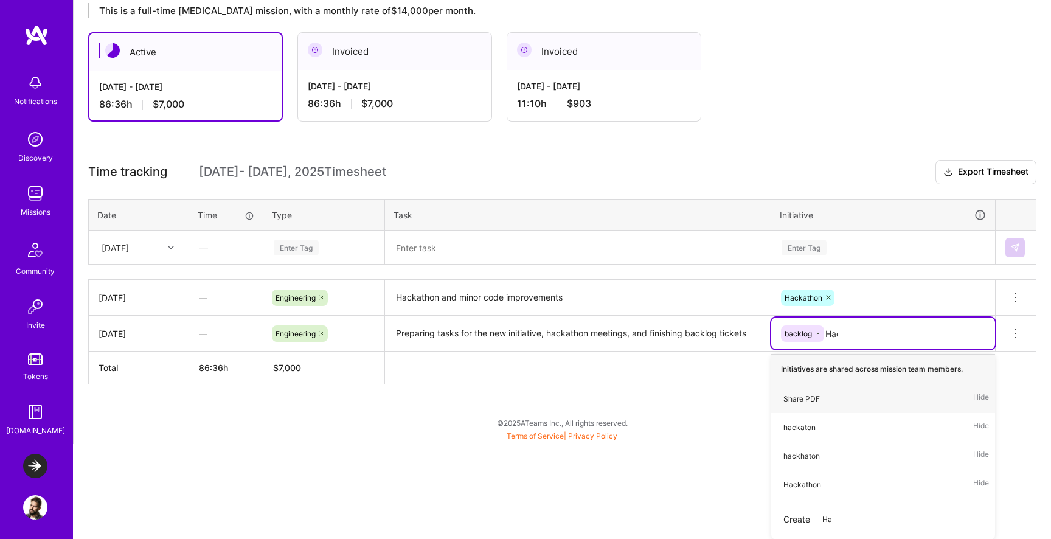
scroll to position [192, 0]
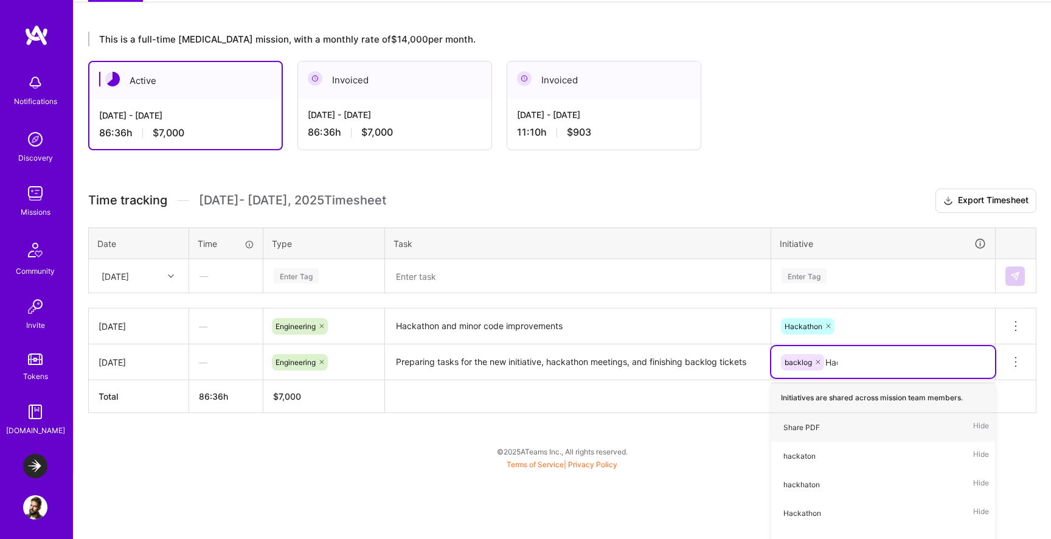
type input "Hack"
click at [809, 488] on div "Hackathon" at bounding box center [802, 484] width 38 height 13
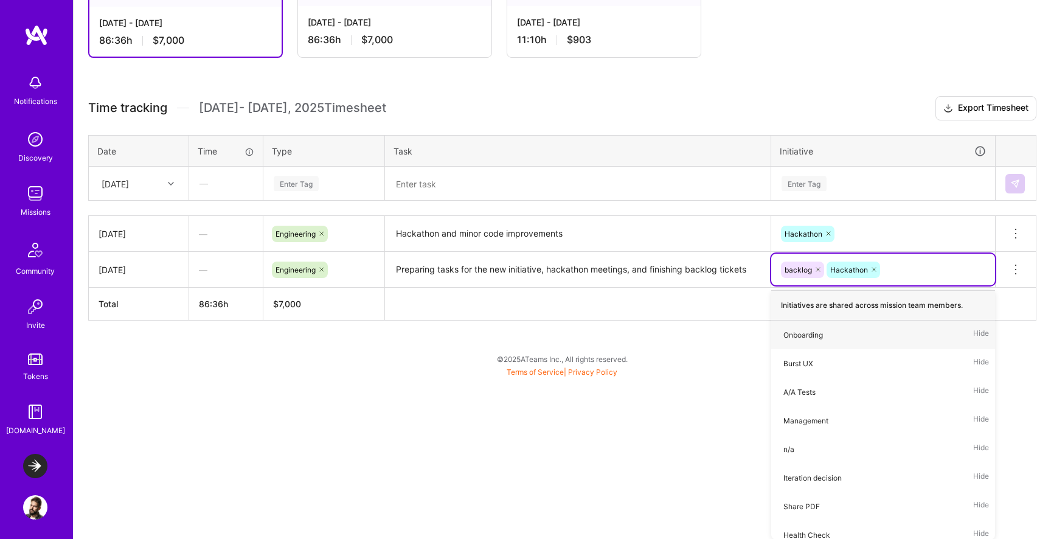
scroll to position [125, 0]
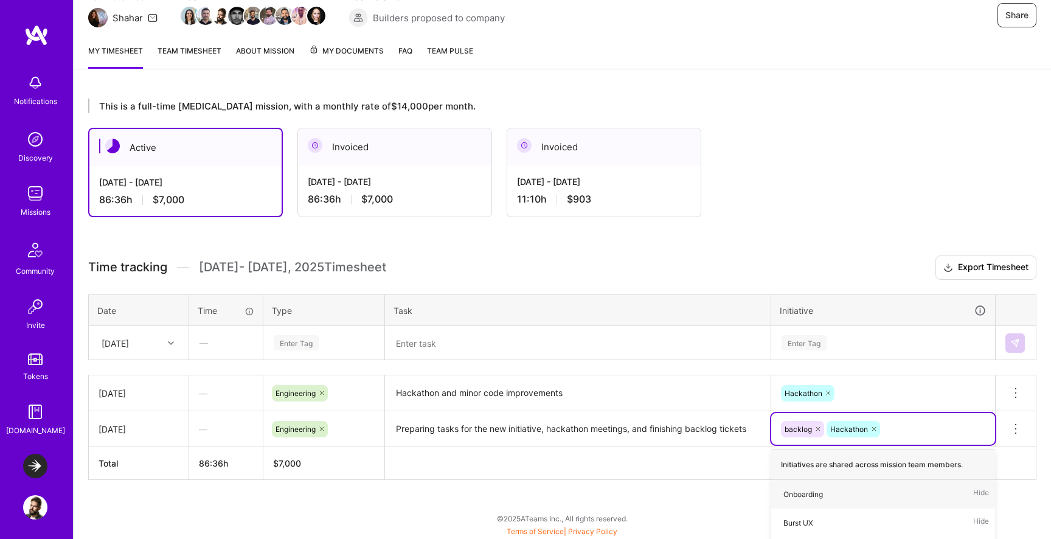
click at [694, 185] on div "This is a full-time [MEDICAL_DATA] mission, with a monthly rate of $14,000 per …" at bounding box center [562, 312] width 977 height 456
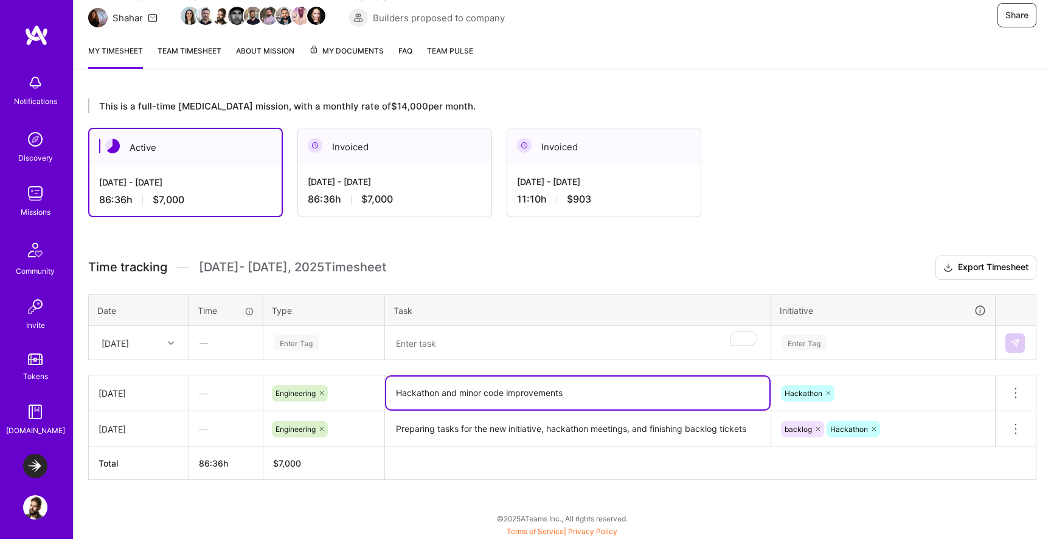
drag, startPoint x: 580, startPoint y: 392, endPoint x: 375, endPoint y: 395, distance: 205.0
click at [375, 395] on tr "[DATE] — Engineering Hackathon and minor code improvements Hackathon Delete row" at bounding box center [563, 393] width 948 height 36
